Goal: Task Accomplishment & Management: Use online tool/utility

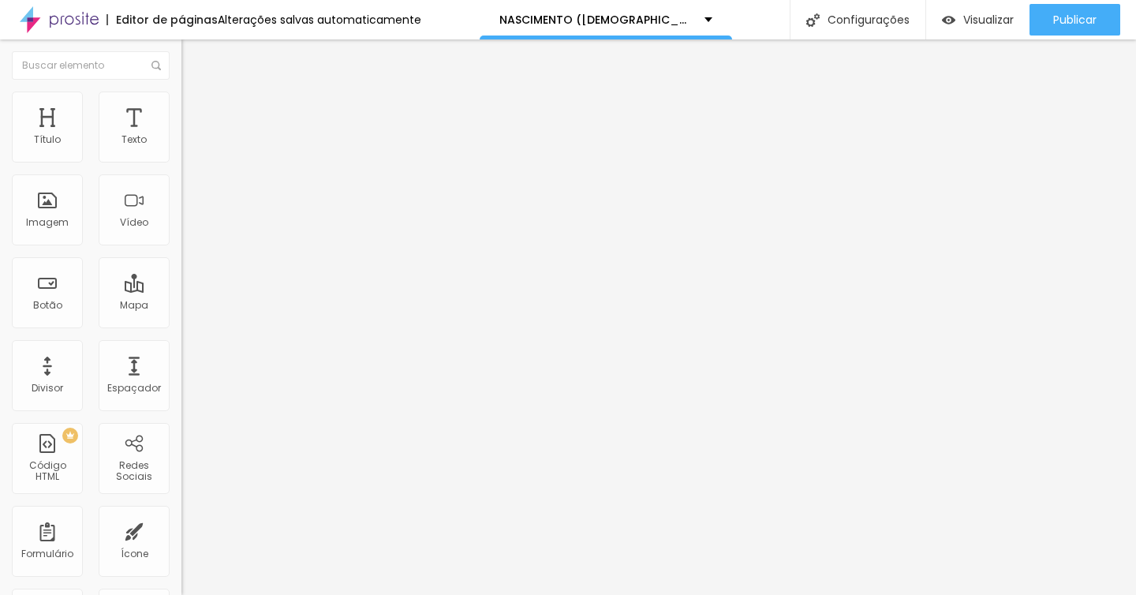
click at [181, 136] on span "Trocar imagem" at bounding box center [224, 128] width 86 height 13
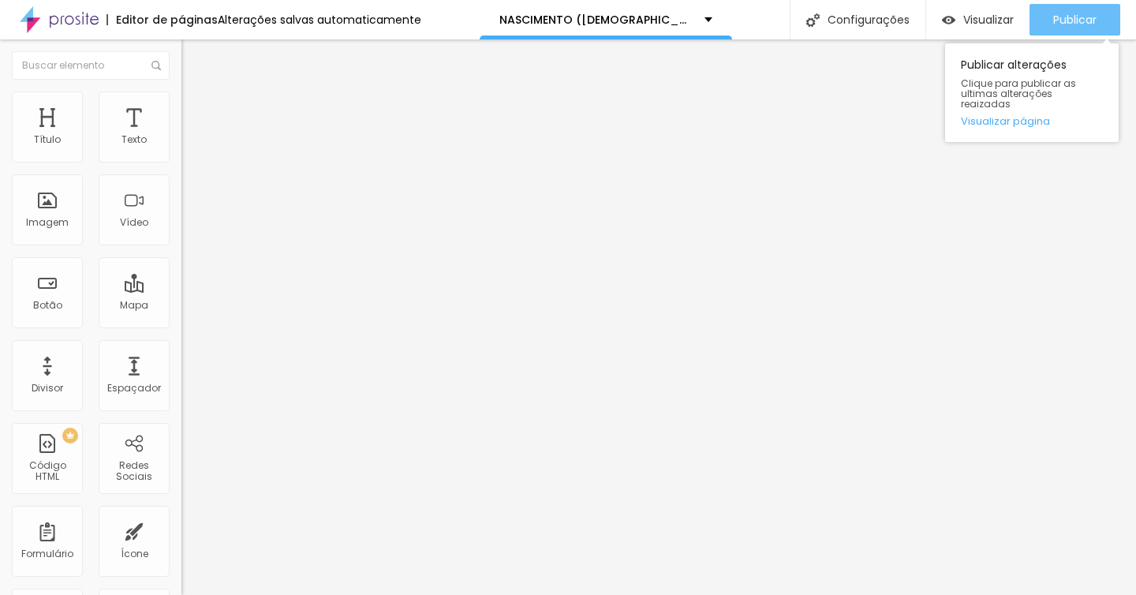
click at [1067, 21] on span "Publicar" at bounding box center [1074, 19] width 43 height 13
click at [1076, 17] on span "Publicar" at bounding box center [1074, 19] width 43 height 13
click at [1049, 18] on button "Publicar" at bounding box center [1075, 20] width 91 height 32
click at [1066, 14] on span "Publicar" at bounding box center [1074, 19] width 43 height 13
click at [1088, 22] on span "Publicar" at bounding box center [1074, 19] width 43 height 13
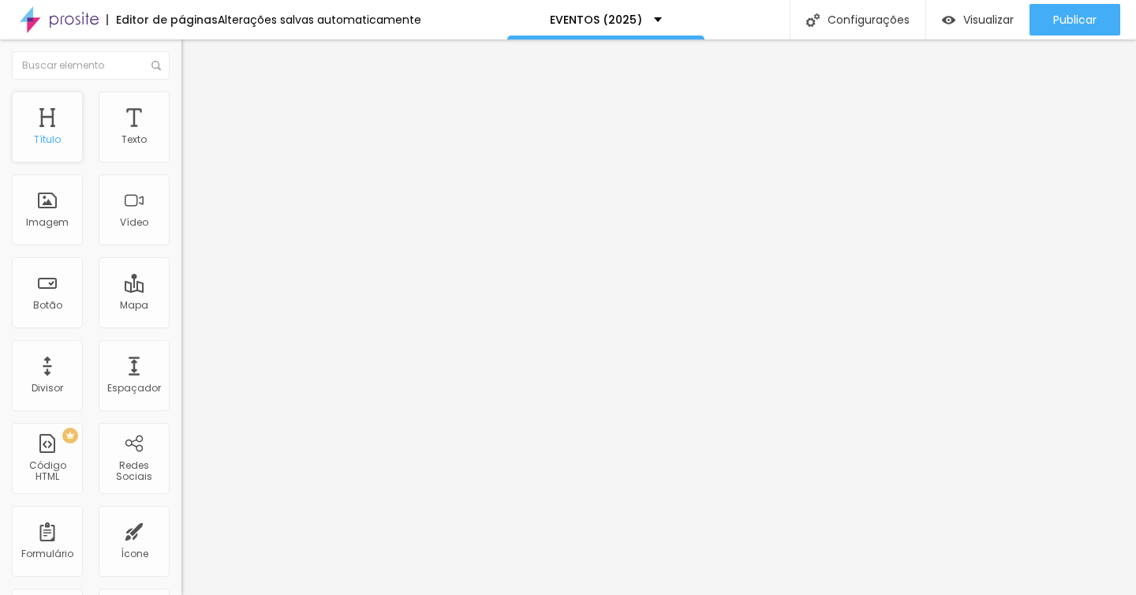
click at [40, 121] on div "Título" at bounding box center [47, 127] width 71 height 71
click at [181, 92] on img at bounding box center [188, 99] width 14 height 14
type input "10"
type input "11"
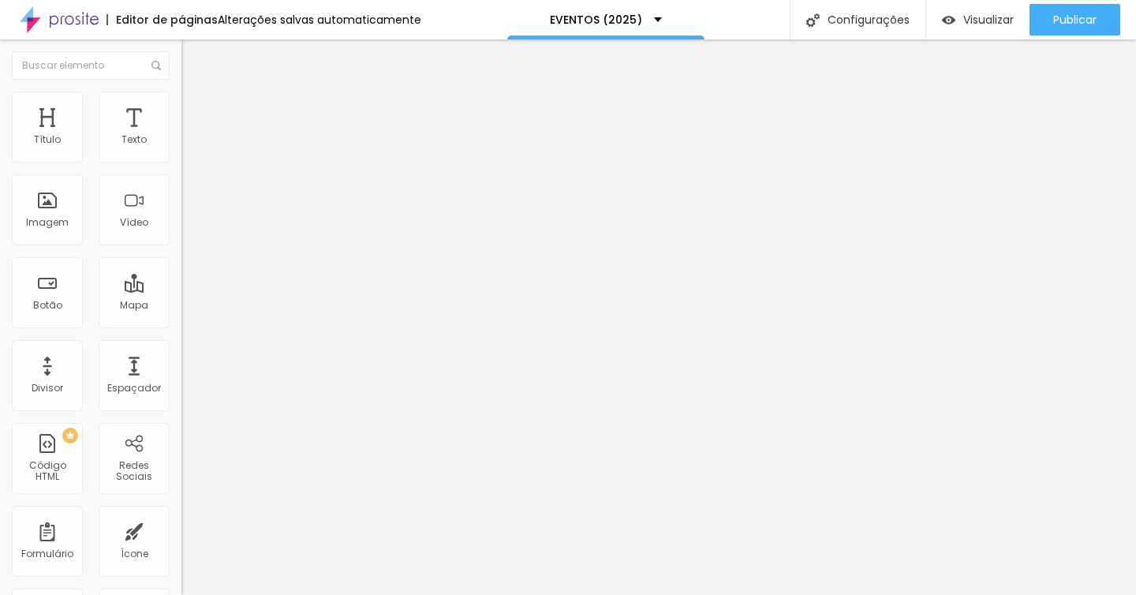
type input "14"
type input "15"
type input "17"
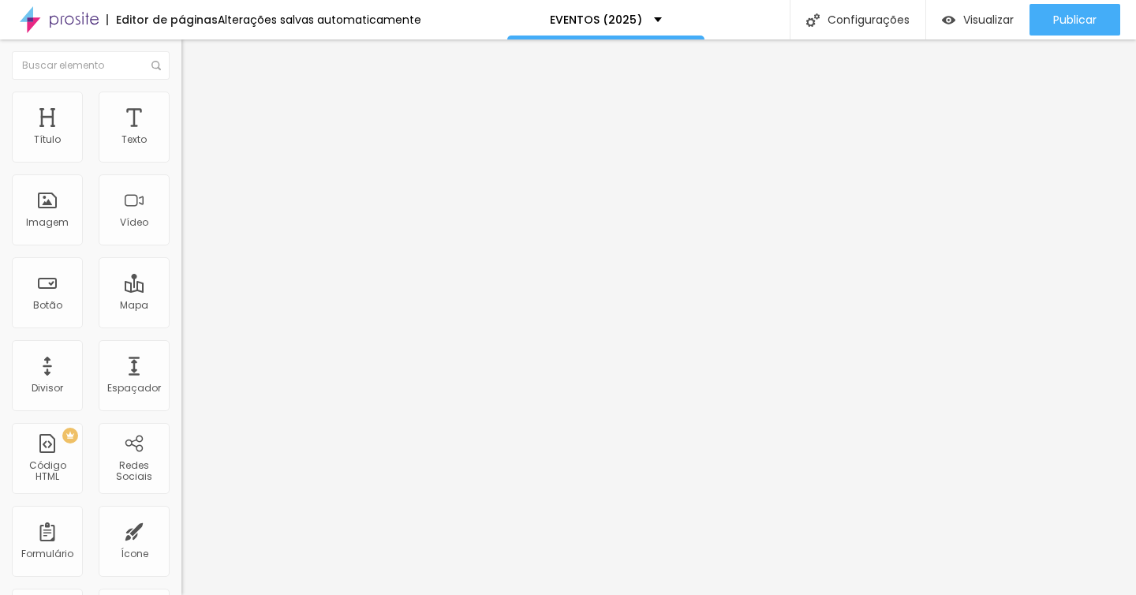
type input "17"
type input "19"
type input "21"
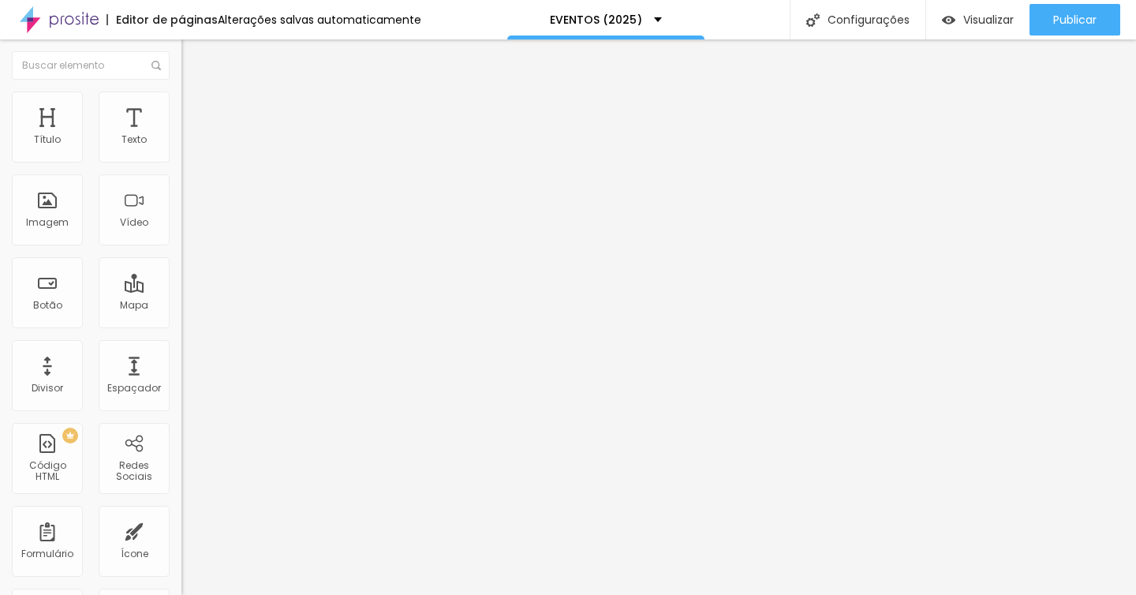
type input "23"
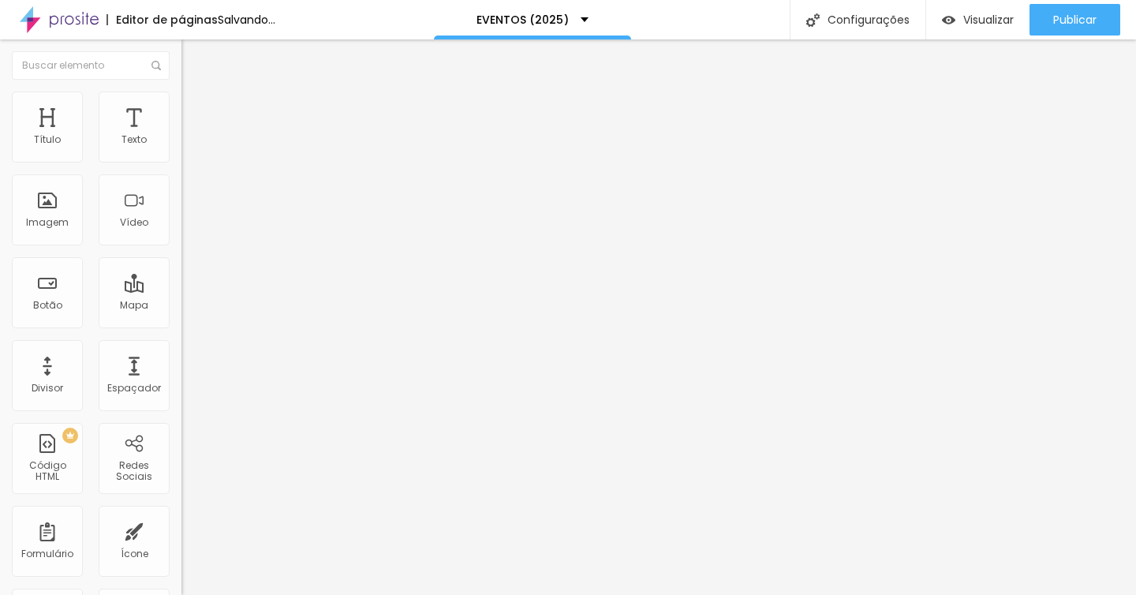
type input "21"
type input "17"
type input "15"
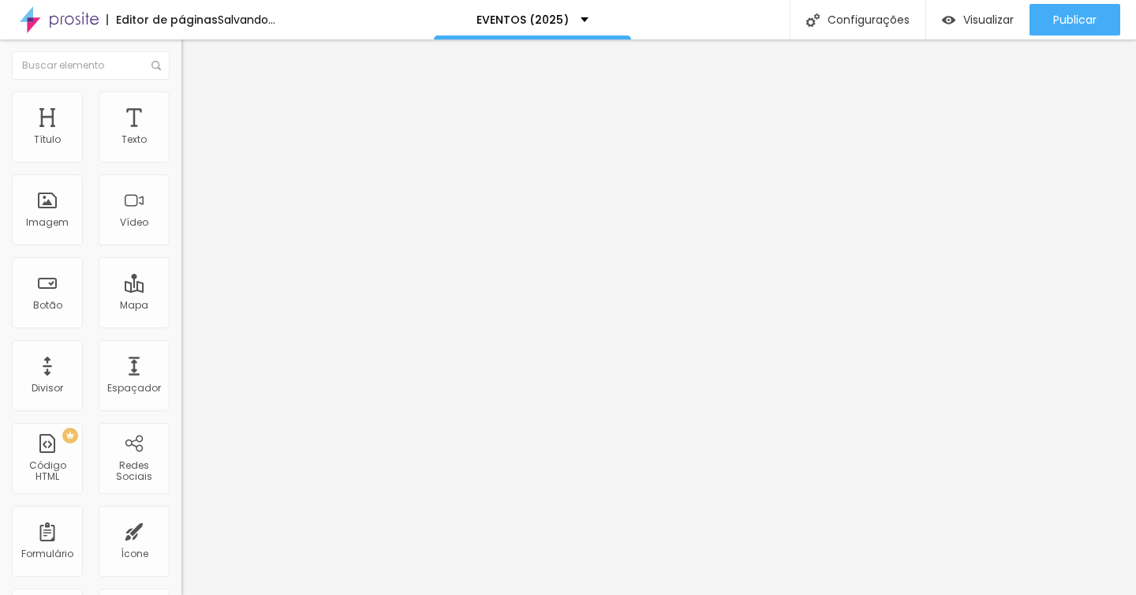
type input "15"
type input "13"
type input "12"
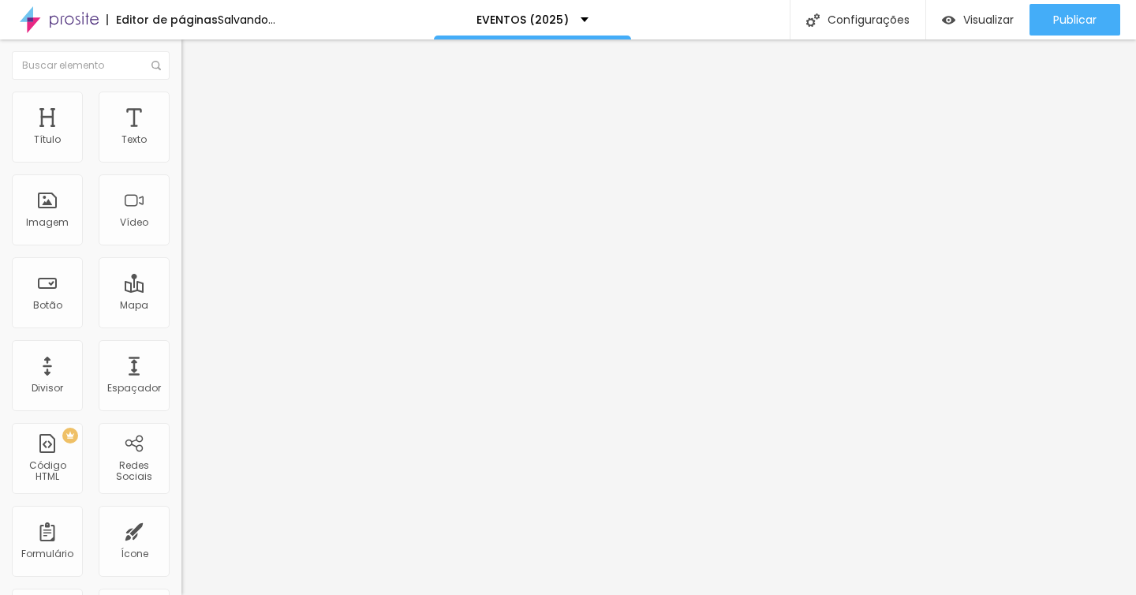
type input "11"
type input "9"
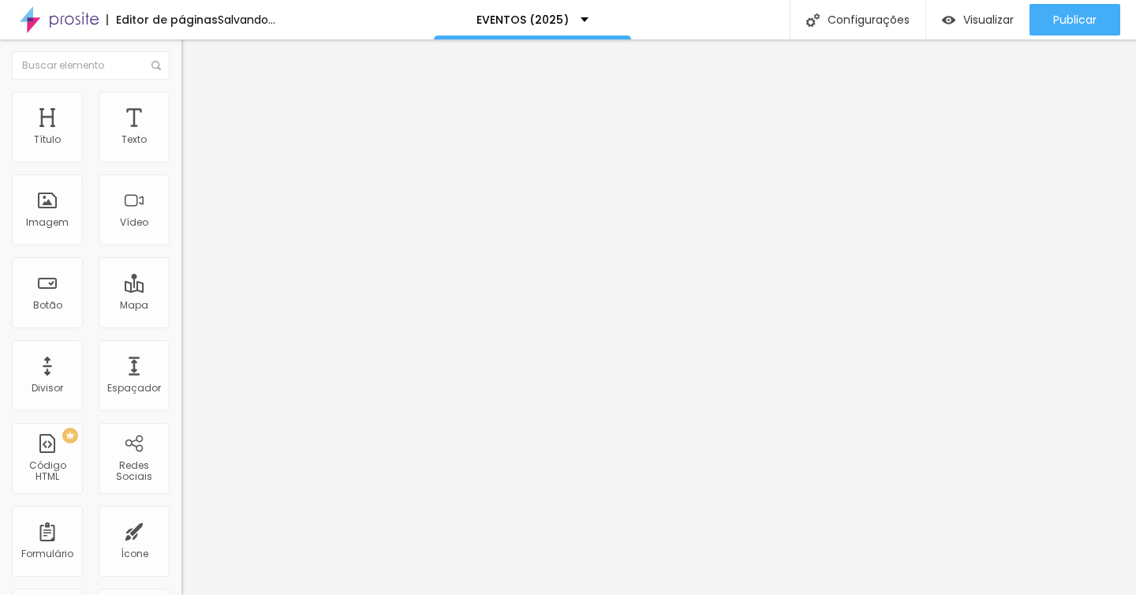
click at [181, 290] on input "range" at bounding box center [232, 296] width 102 height 13
type input "19"
type input "24"
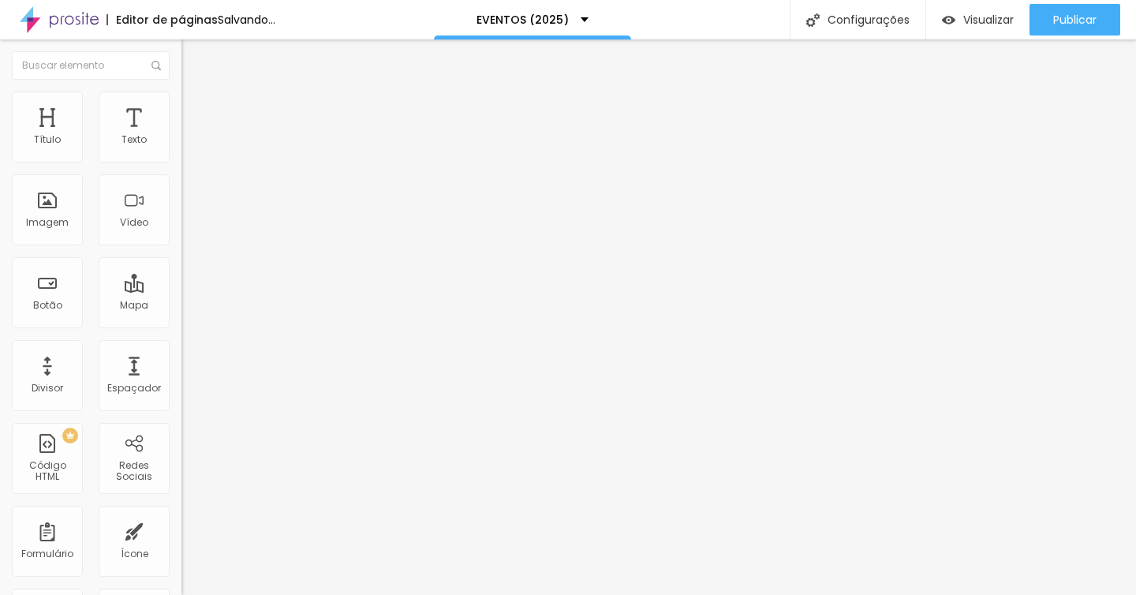
type input "27"
type input "25"
type input "17"
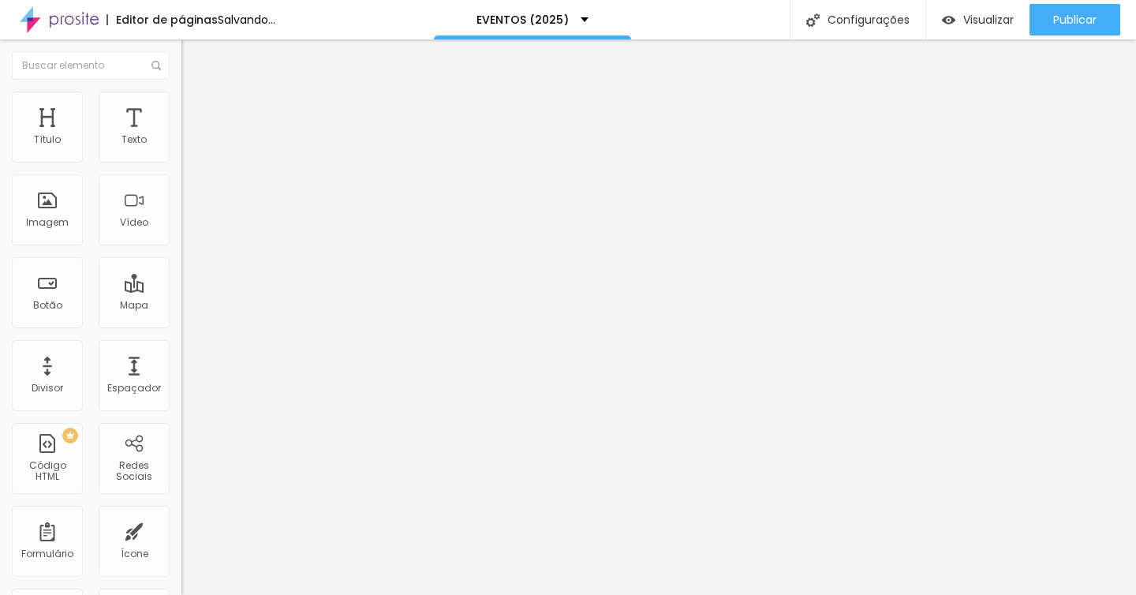
type input "17"
type input "16"
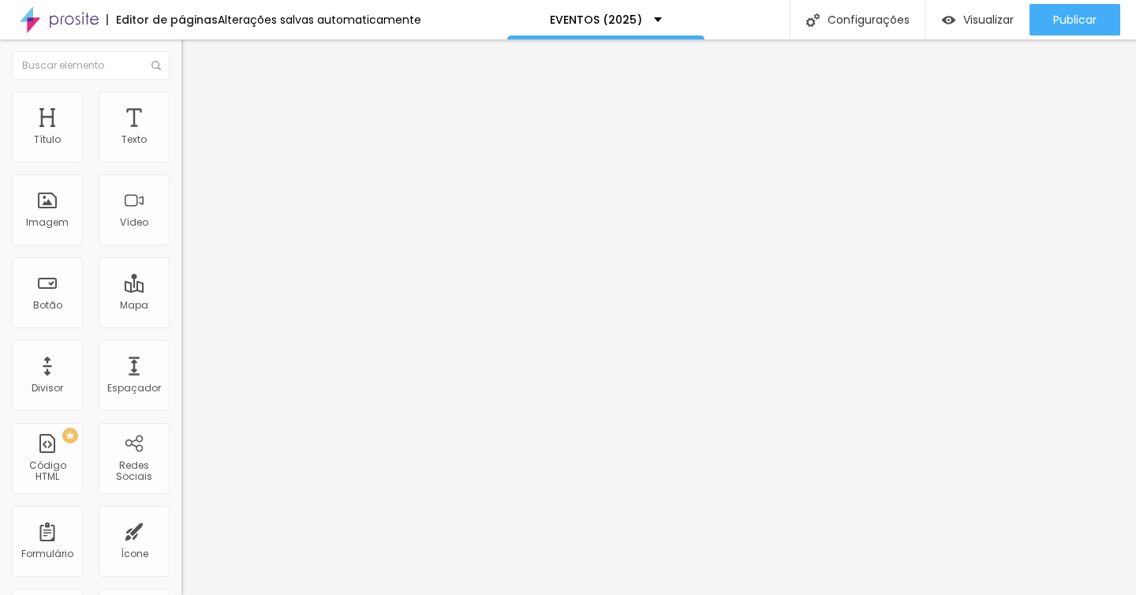
type input "13"
type input "11"
type input "10"
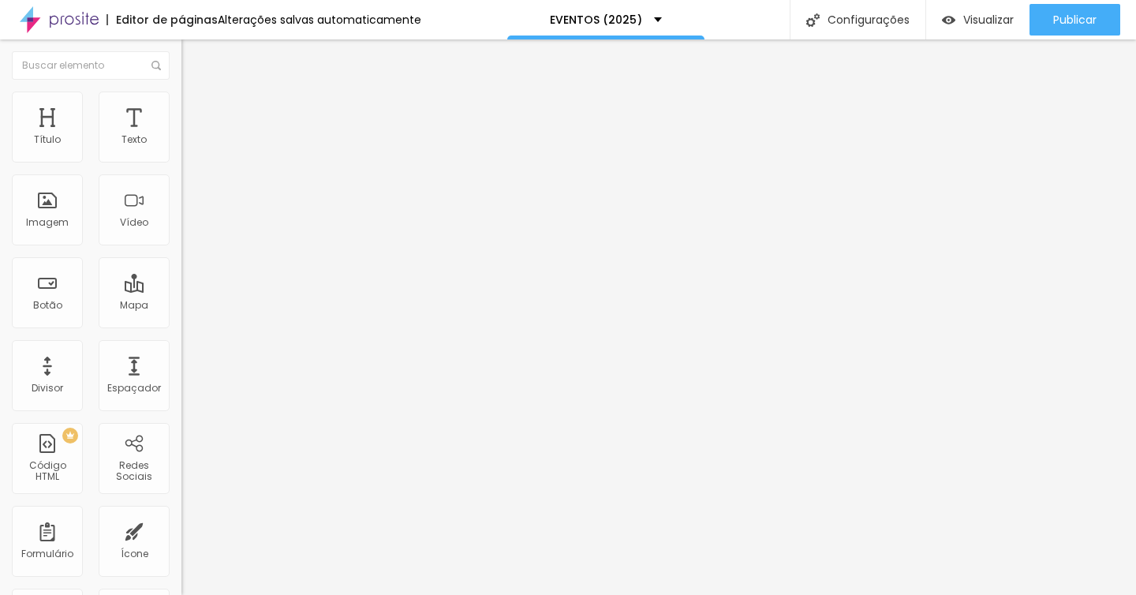
type input "10"
type input "9"
type input "8"
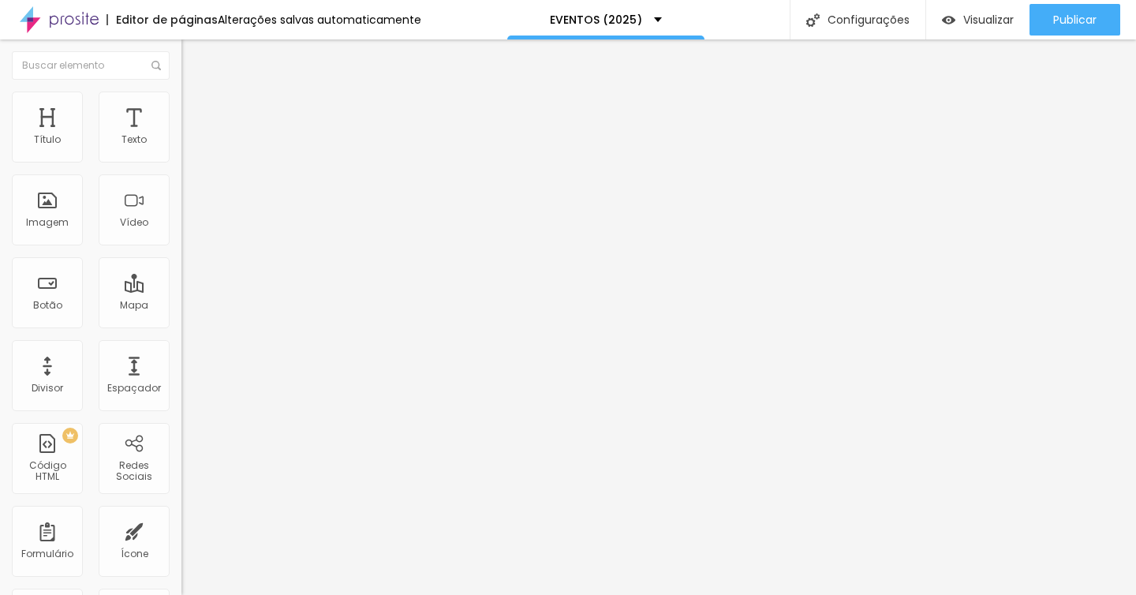
type input "8"
click at [181, 514] on input "range" at bounding box center [232, 520] width 102 height 13
click at [181, 96] on li "Avançado" at bounding box center [271, 100] width 181 height 16
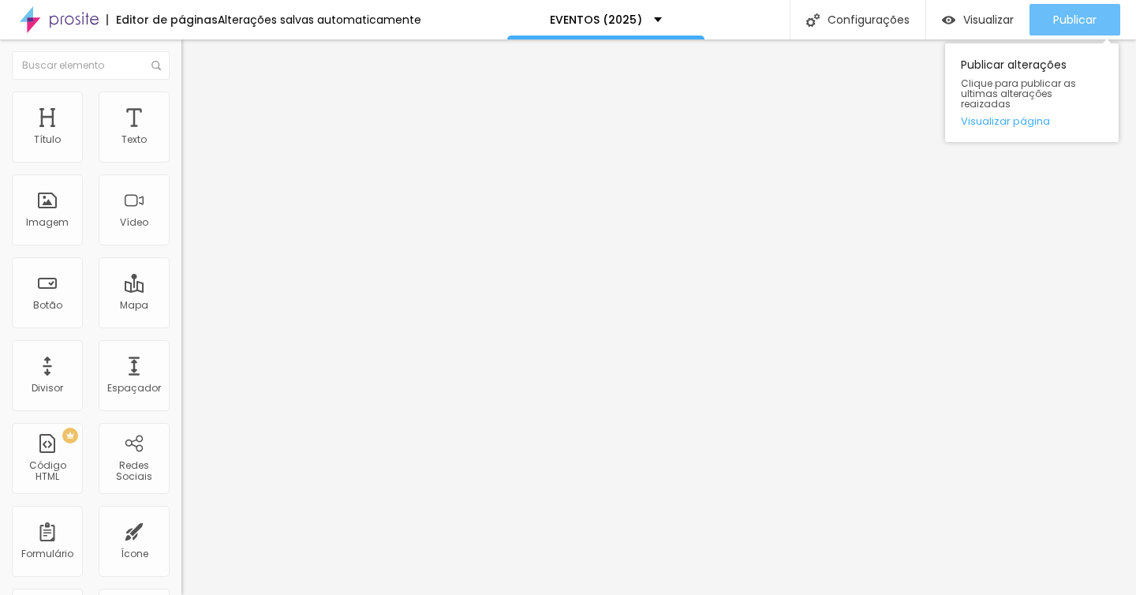
click at [1047, 15] on button "Publicar" at bounding box center [1075, 20] width 91 height 32
click at [1050, 17] on button "Publicar" at bounding box center [1075, 20] width 91 height 32
click at [1058, 23] on span "Publicar" at bounding box center [1074, 19] width 43 height 13
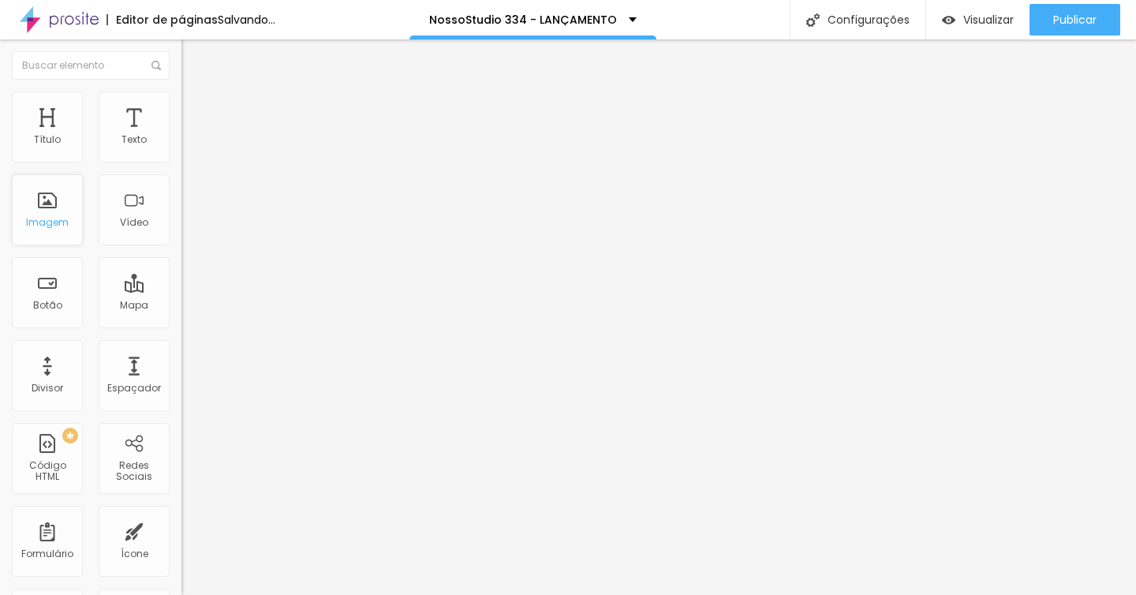
click at [37, 205] on div "Imagem" at bounding box center [47, 209] width 71 height 71
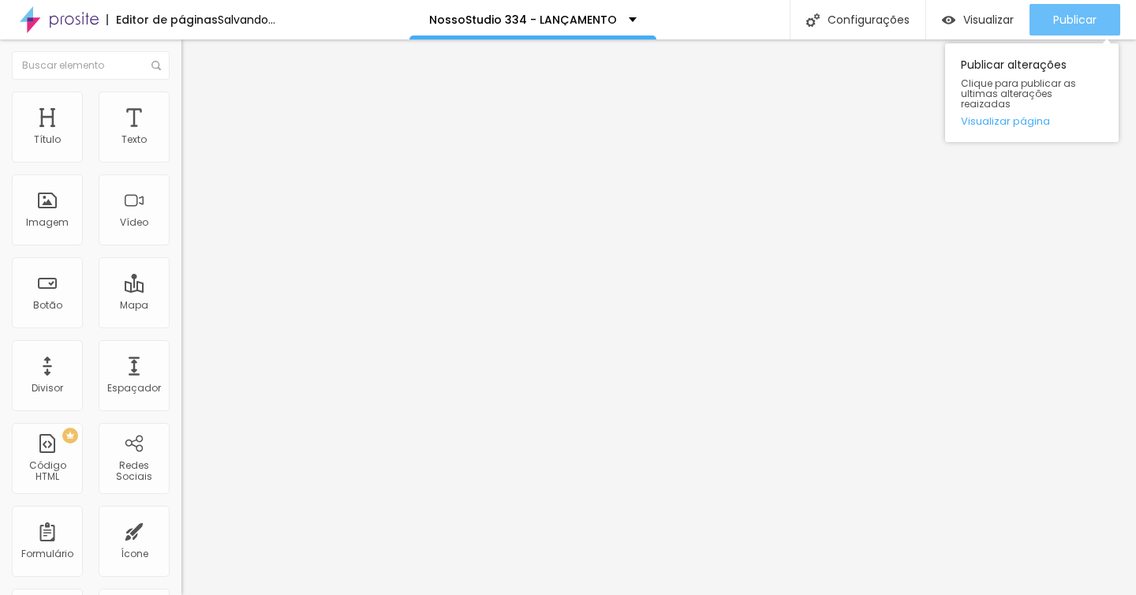
click at [1098, 16] on button "Publicar" at bounding box center [1075, 20] width 91 height 32
click at [1046, 19] on button "Publicar" at bounding box center [1075, 20] width 91 height 32
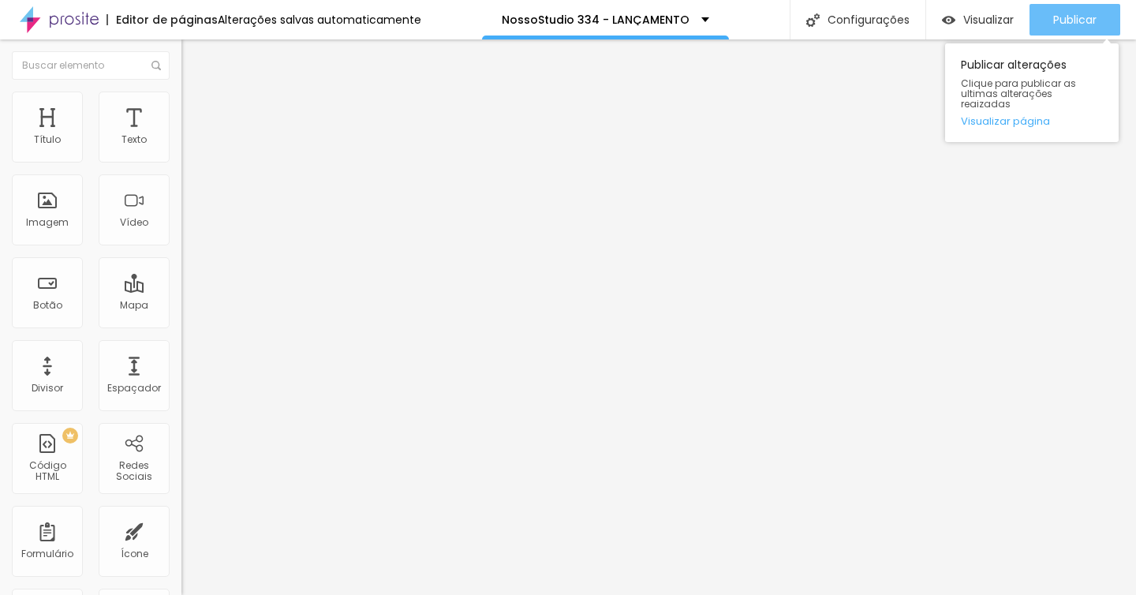
click at [1054, 17] on span "Publicar" at bounding box center [1074, 19] width 43 height 13
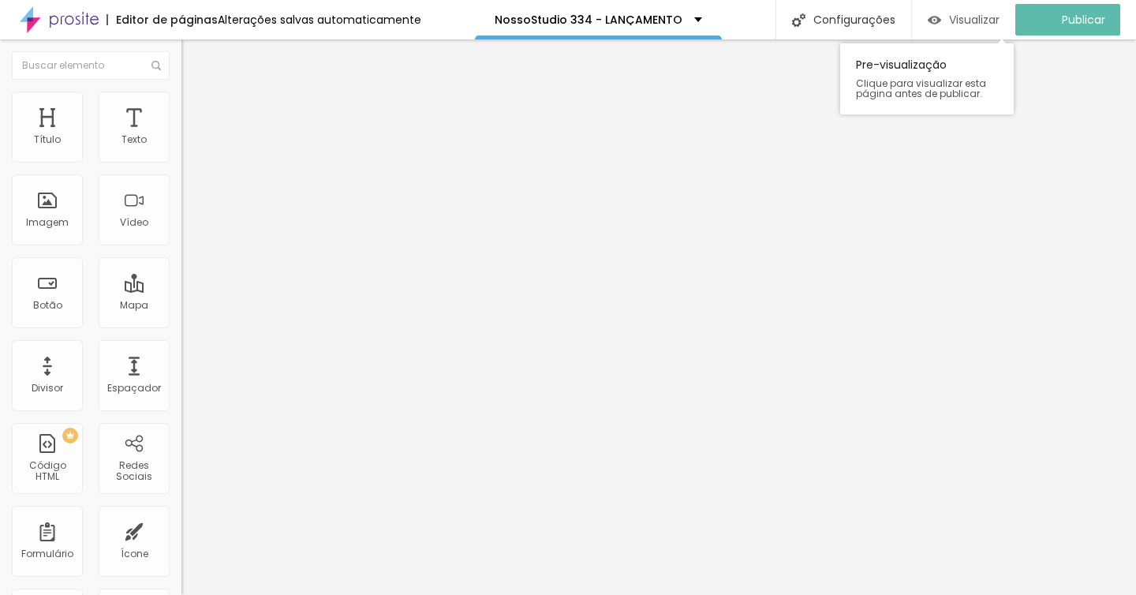
click at [974, 21] on span "Visualizar" at bounding box center [974, 19] width 51 height 13
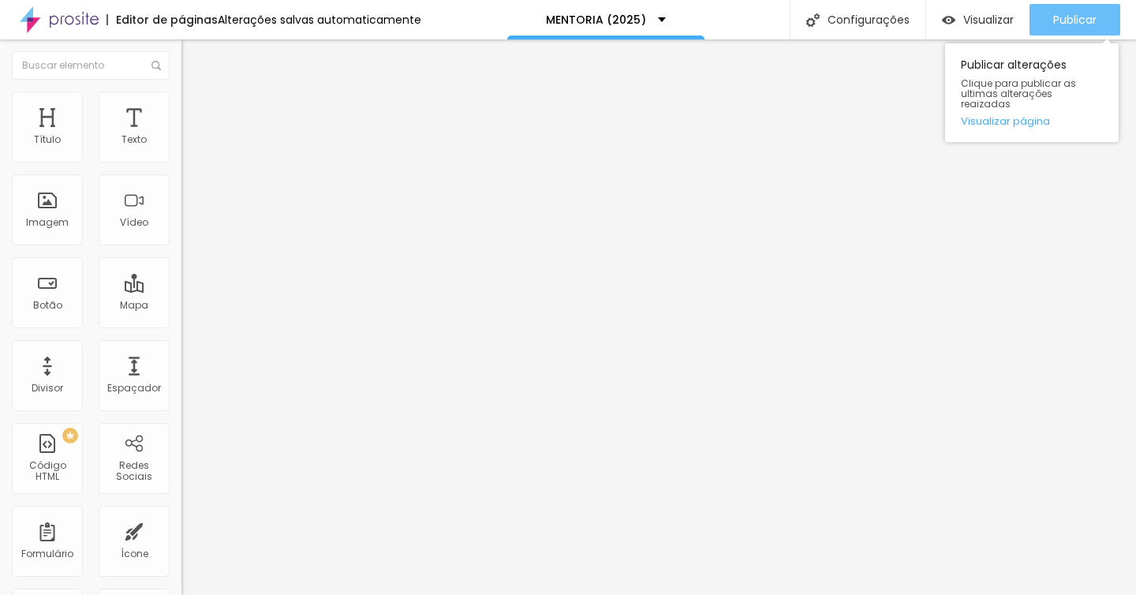
click at [1091, 20] on span "Publicar" at bounding box center [1074, 19] width 43 height 13
click at [1074, 22] on span "Publicar" at bounding box center [1074, 19] width 43 height 13
